Goal: Task Accomplishment & Management: Manage account settings

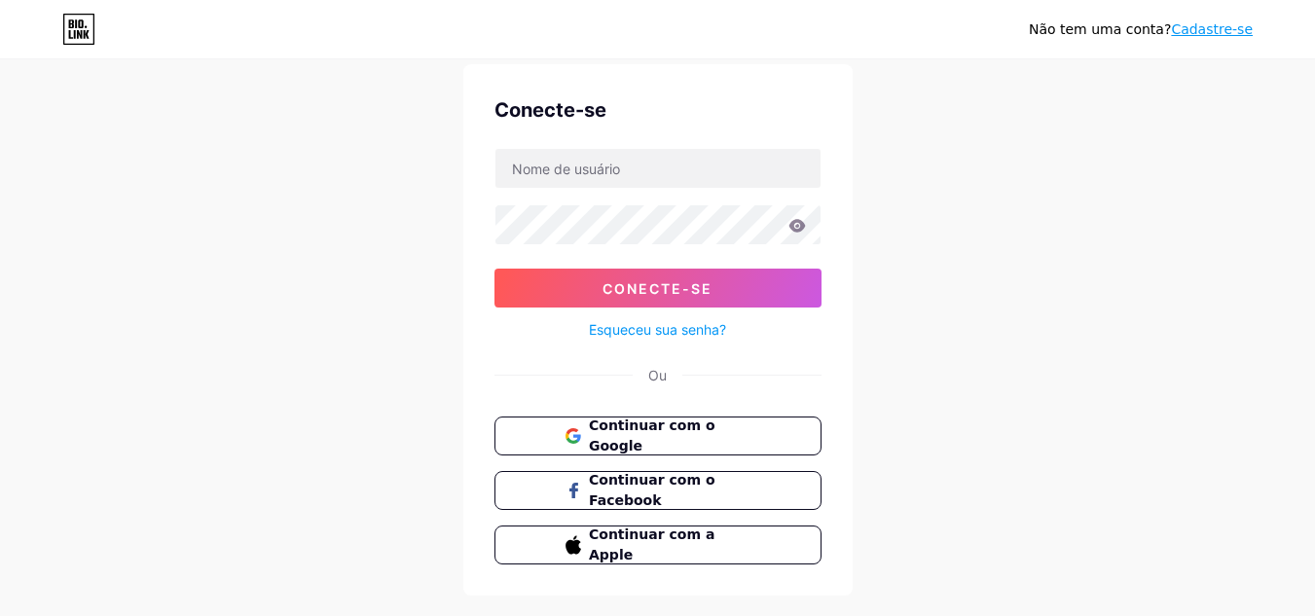
scroll to position [61, 0]
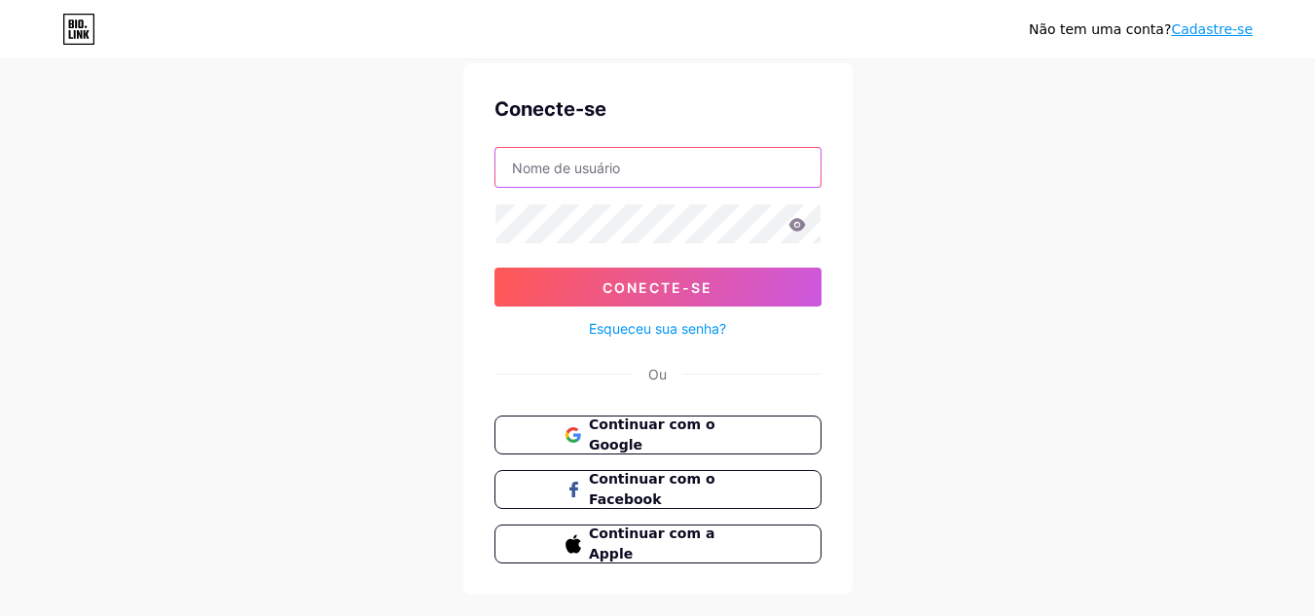
click at [601, 177] on input "text" at bounding box center [657, 167] width 325 height 39
type input "K"
click at [580, 169] on input "text" at bounding box center [657, 167] width 325 height 39
type input "K"
click at [802, 226] on icon at bounding box center [796, 224] width 17 height 13
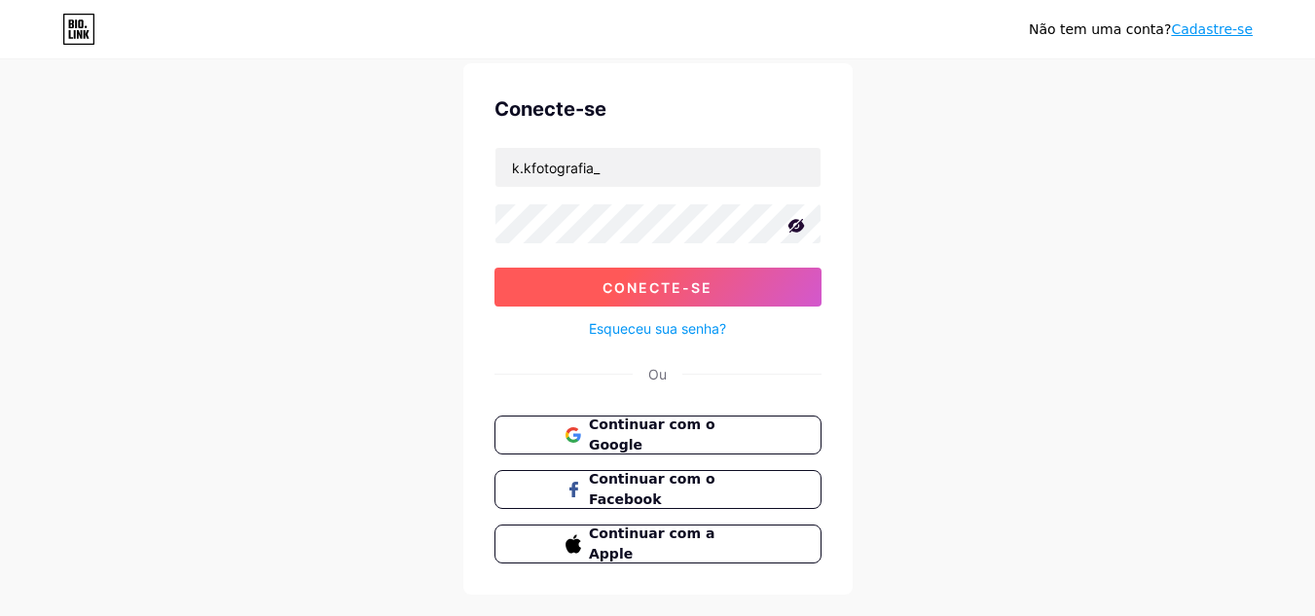
click at [733, 282] on button "Conecte-se" at bounding box center [657, 287] width 327 height 39
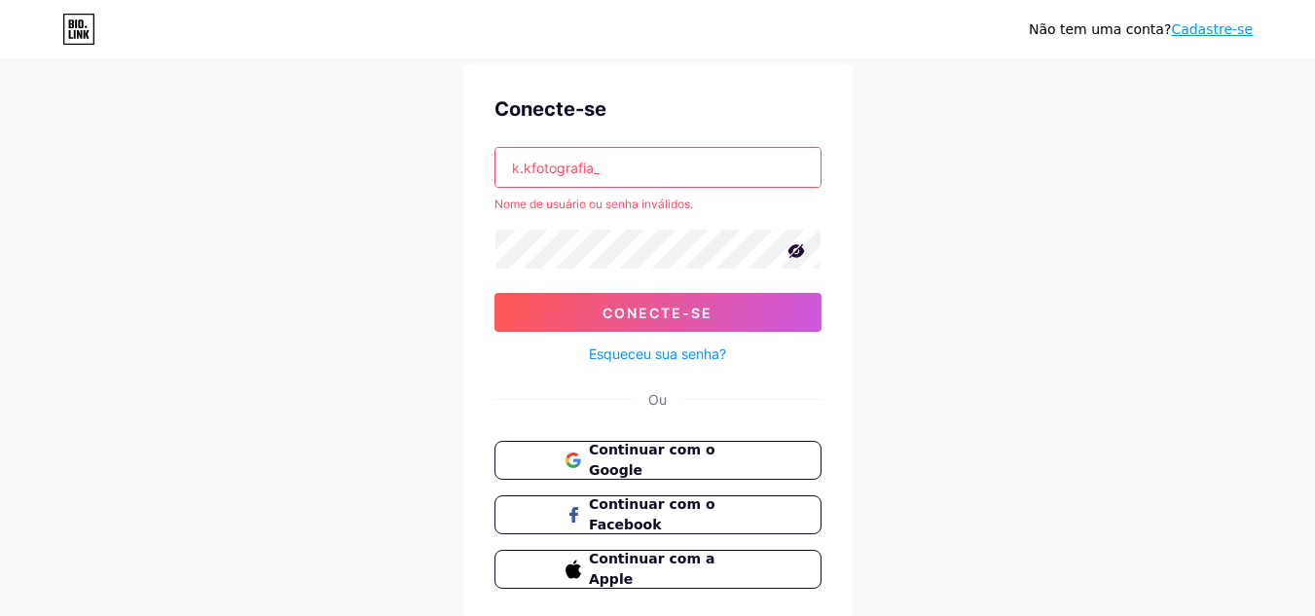
click at [522, 168] on input "k.kfotografia_" at bounding box center [657, 167] width 325 height 39
click at [517, 171] on input "k.kfotografia_" at bounding box center [657, 167] width 325 height 39
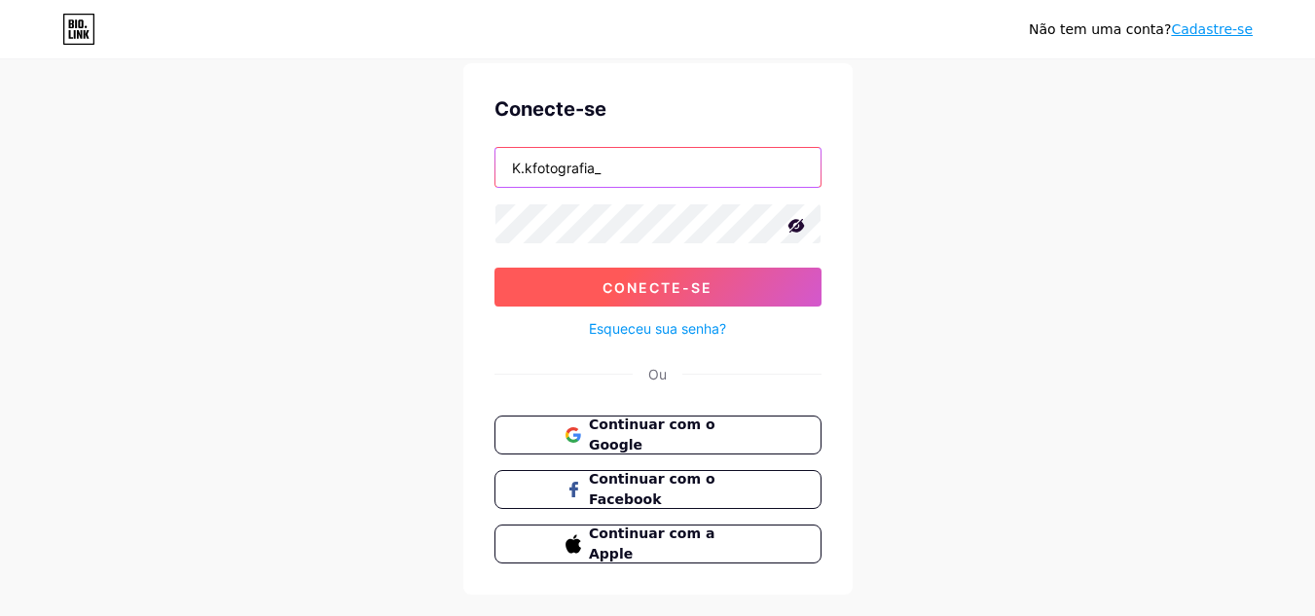
type input "K.kfotografia_"
click at [641, 294] on font "Conecte-se" at bounding box center [658, 287] width 110 height 17
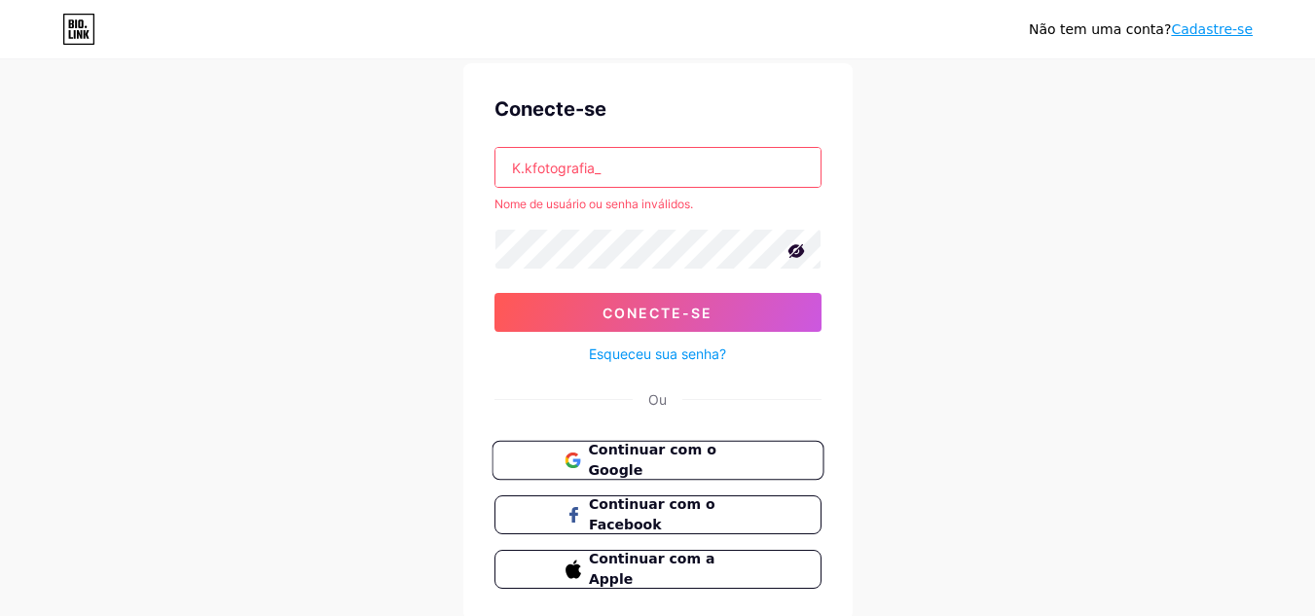
click at [643, 449] on span "Continuar com o Google" at bounding box center [669, 461] width 163 height 42
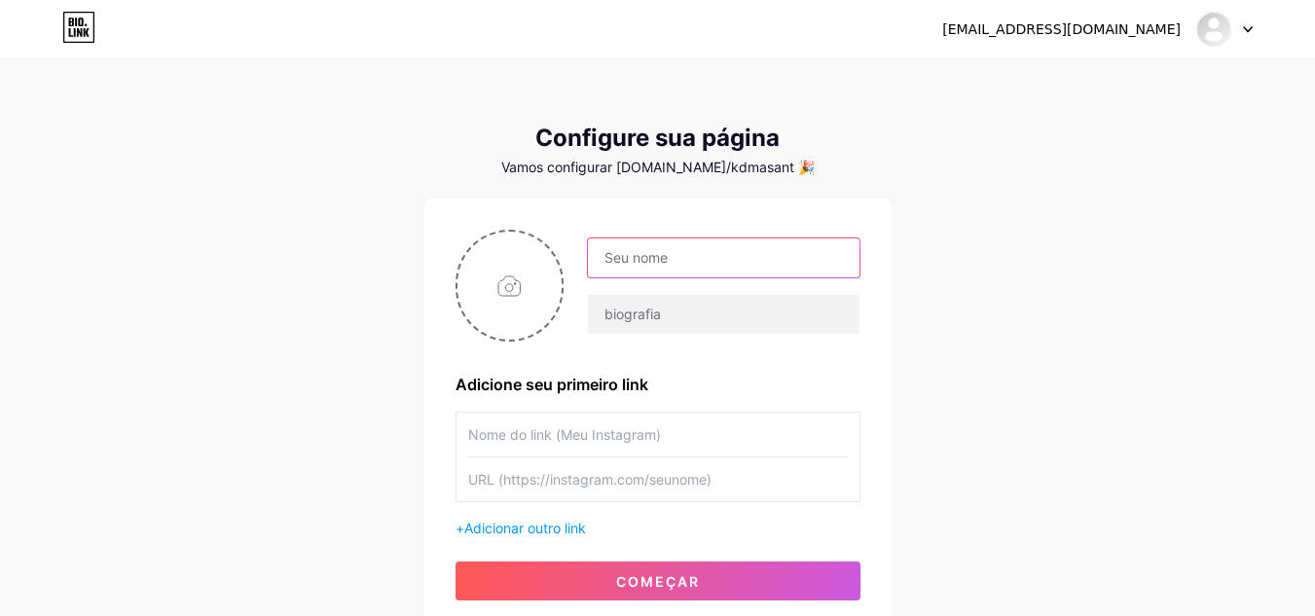
click at [669, 260] on input "text" at bounding box center [723, 257] width 271 height 39
click at [859, 443] on div at bounding box center [658, 457] width 405 height 91
click at [656, 448] on input "text" at bounding box center [658, 435] width 380 height 44
click at [642, 489] on input "text" at bounding box center [658, 480] width 380 height 44
click at [639, 431] on input "text" at bounding box center [658, 435] width 380 height 44
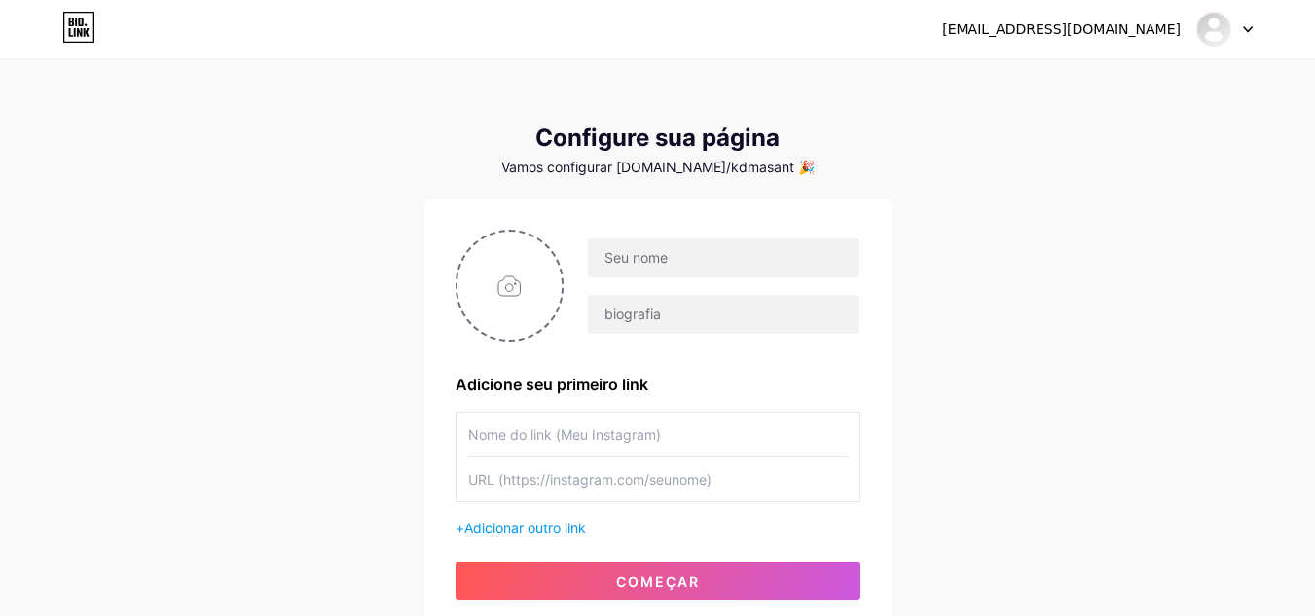
type input "k"
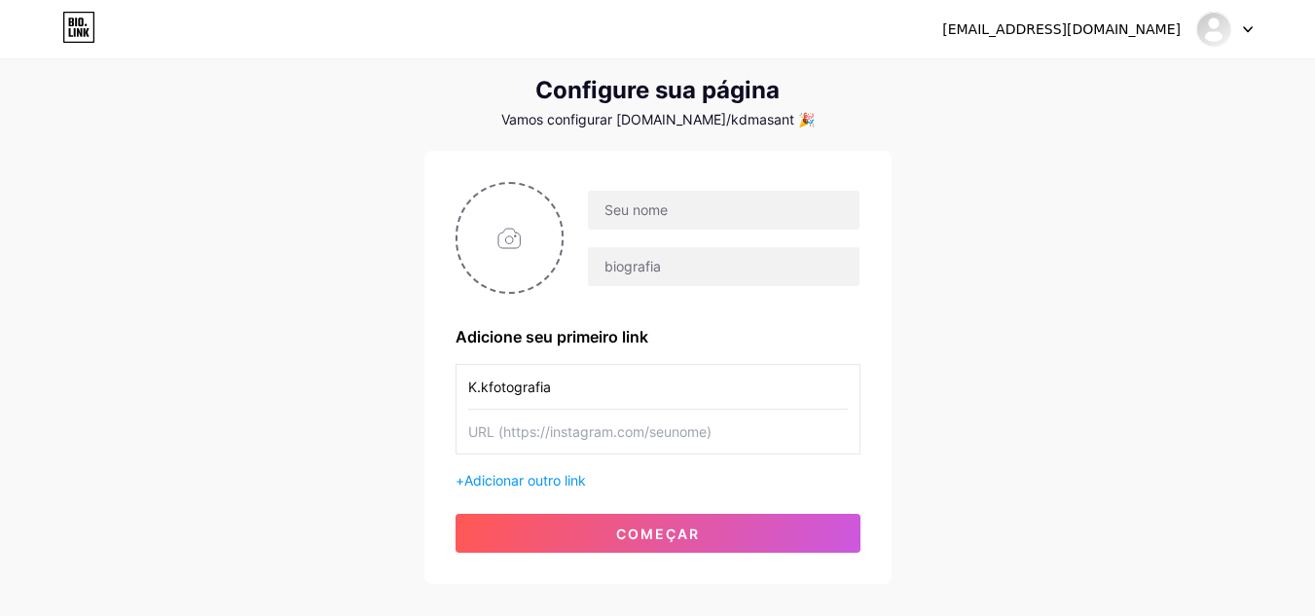
scroll to position [51, 0]
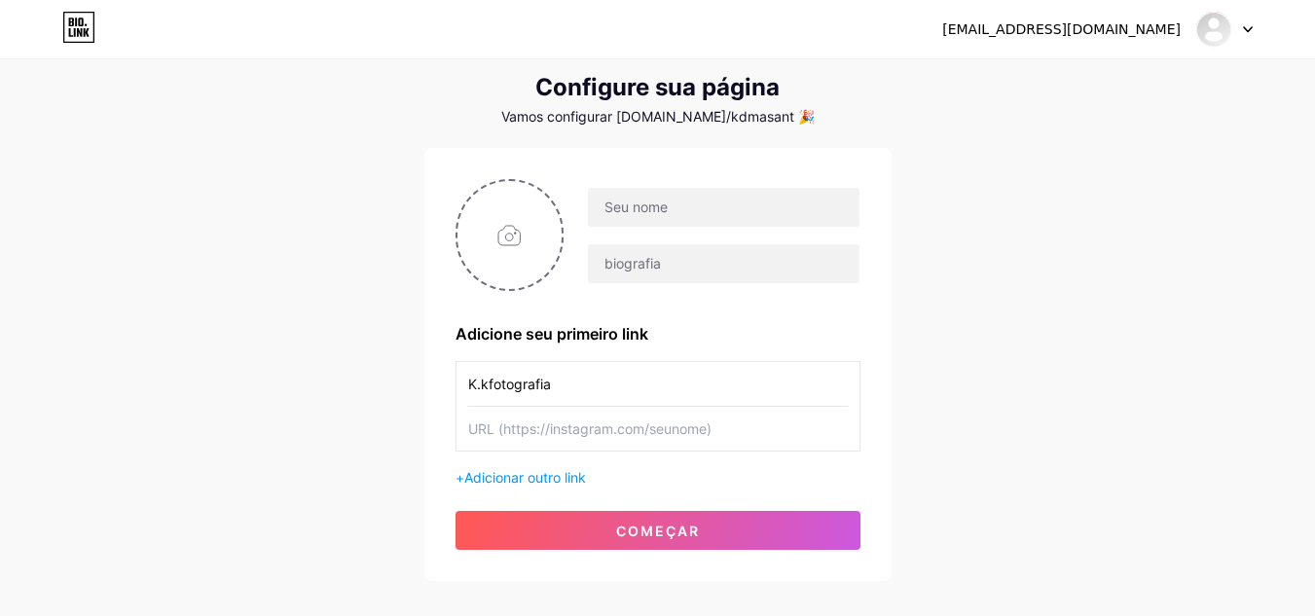
type input "K.kfotografia"
click at [737, 427] on input "text" at bounding box center [658, 429] width 380 height 44
